Goal: Information Seeking & Learning: Learn about a topic

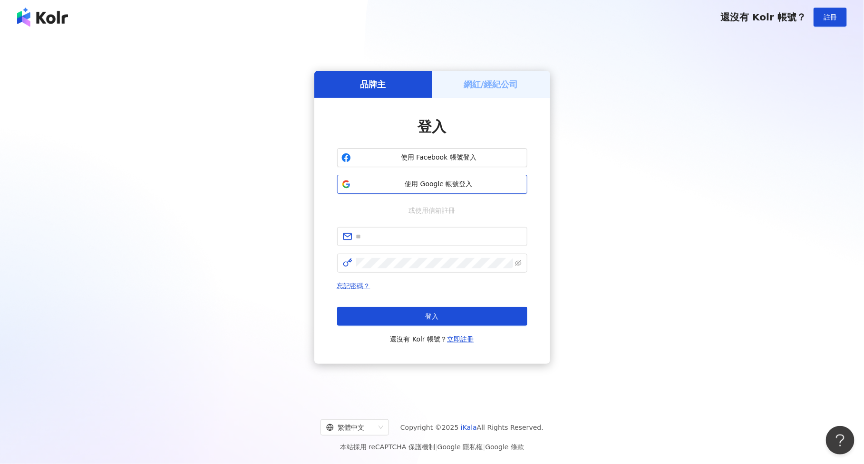
click at [411, 185] on span "使用 Google 帳號登入" at bounding box center [439, 185] width 168 height 10
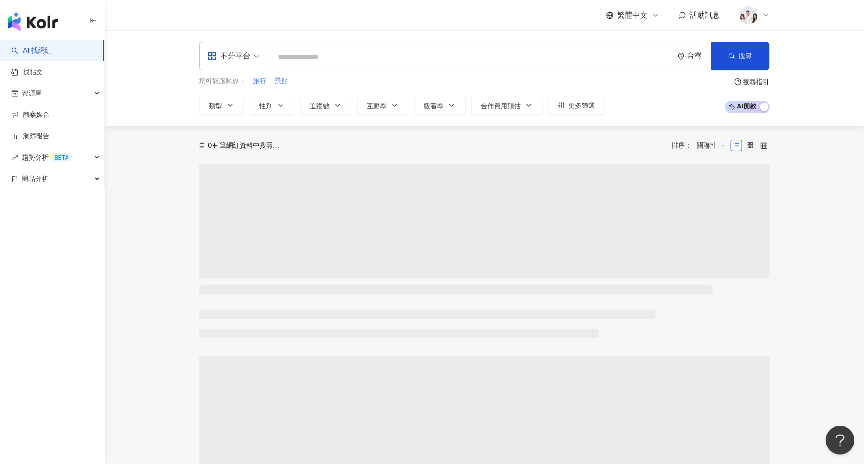
click at [340, 59] on input "search" at bounding box center [471, 57] width 396 height 18
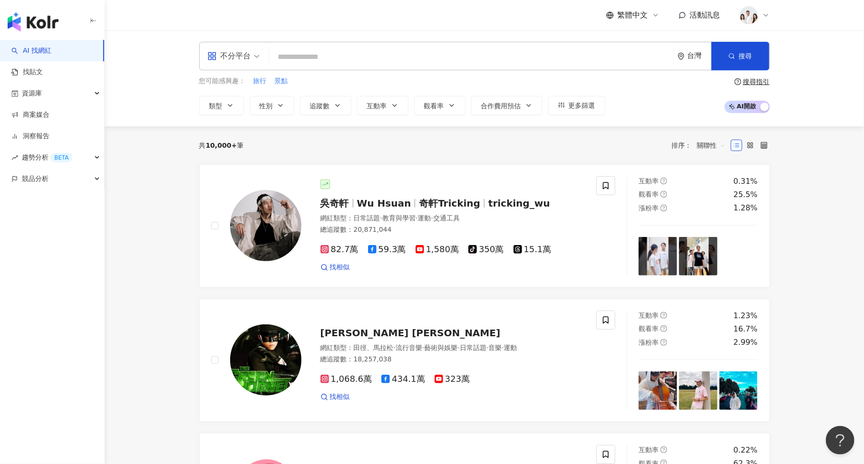
type input "**********"
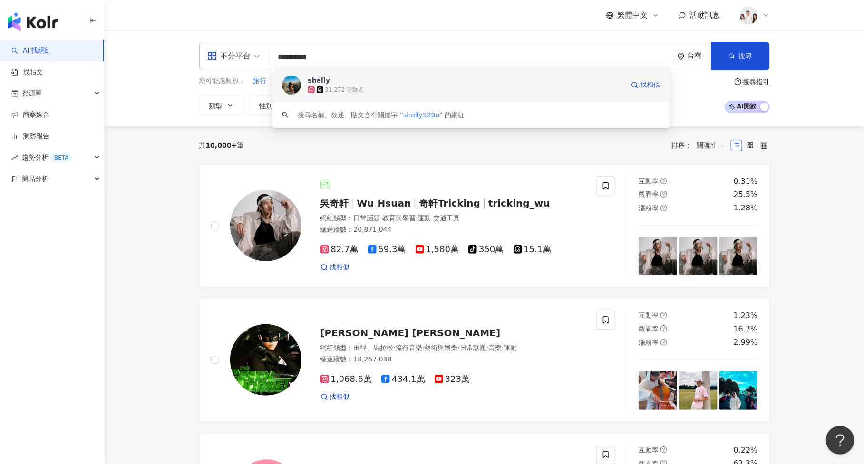
click at [353, 93] on div "31,272 追蹤者" at bounding box center [344, 90] width 39 height 8
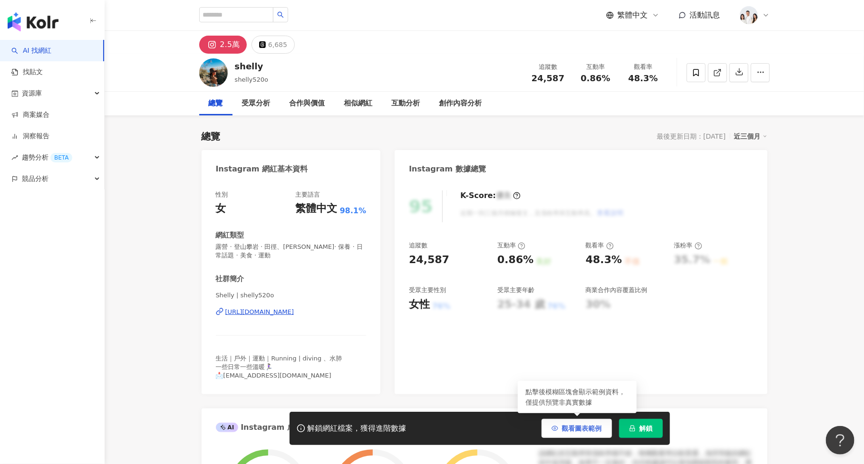
click at [579, 430] on span "觀看圖表範例" at bounding box center [582, 429] width 40 height 8
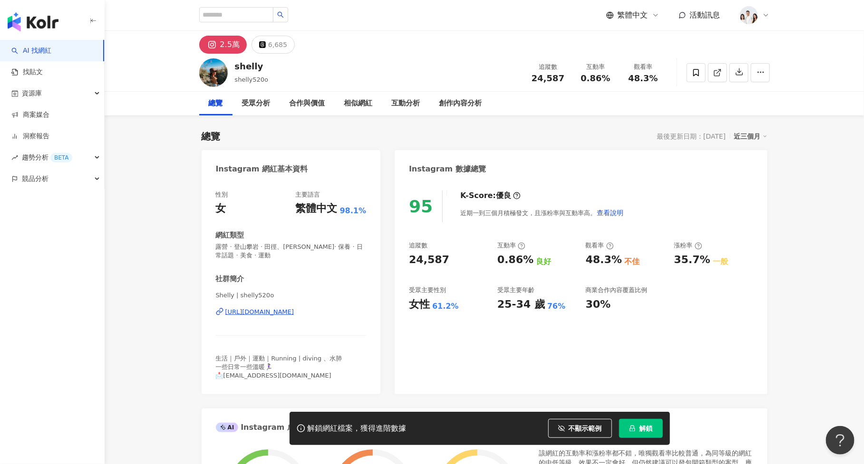
click at [634, 429] on icon "lock" at bounding box center [632, 428] width 7 height 7
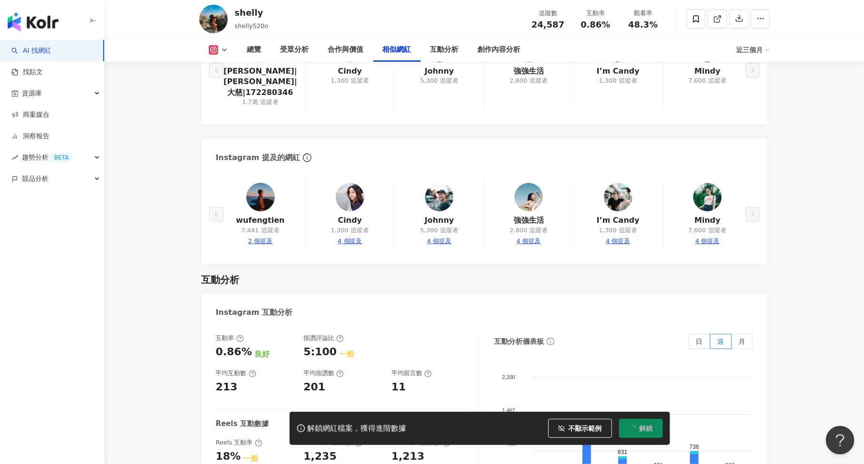
scroll to position [1880, 0]
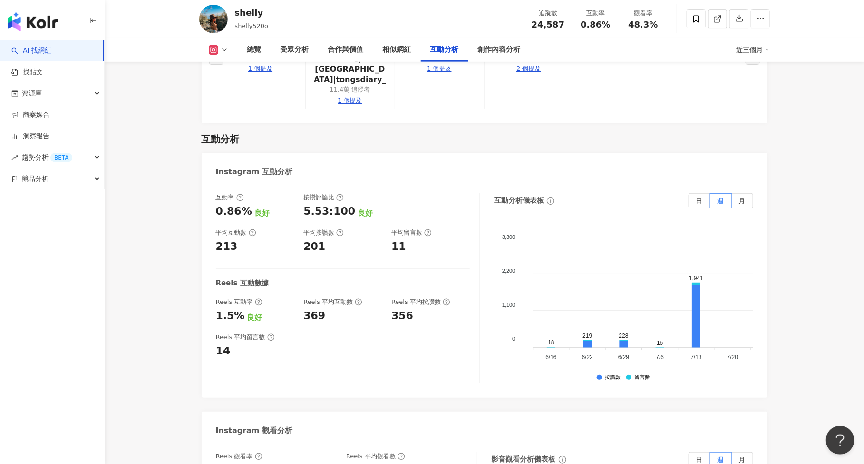
scroll to position [1890, 0]
